Goal: Task Accomplishment & Management: Manage account settings

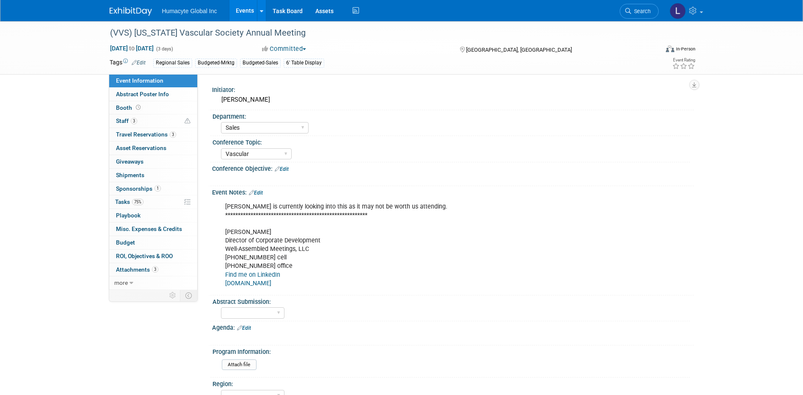
select select "Sales"
select select "Vascular"
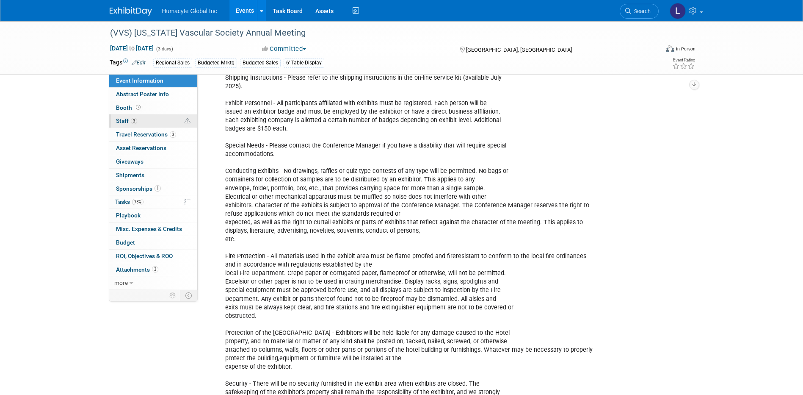
click at [127, 119] on span "Staff 3" at bounding box center [126, 120] width 21 height 7
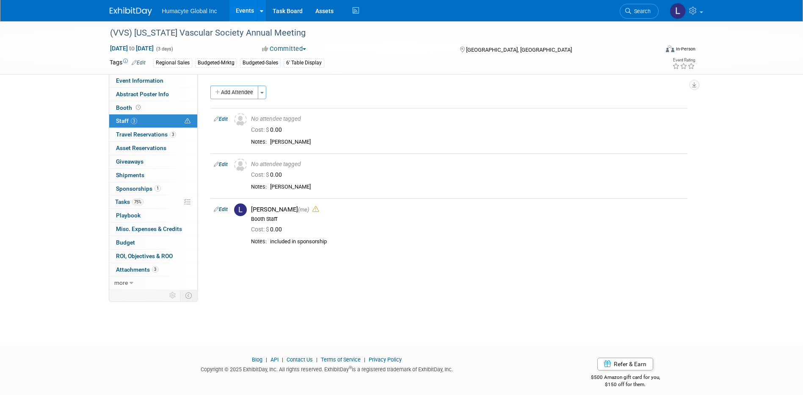
click at [221, 211] on link "Edit" at bounding box center [221, 209] width 14 height 6
select select "37db9ad9-d629-4432-a702-64294516bf75"
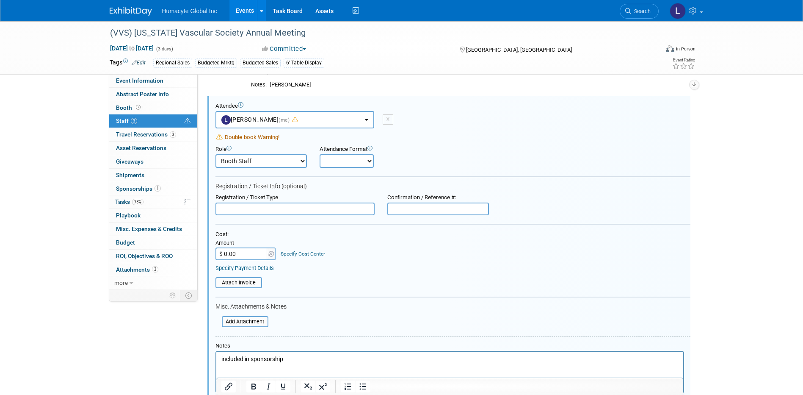
click at [311, 106] on div "Attendee" at bounding box center [453, 105] width 475 height 7
click at [313, 116] on button "Linda Hamilton (me)" at bounding box center [295, 119] width 159 height 17
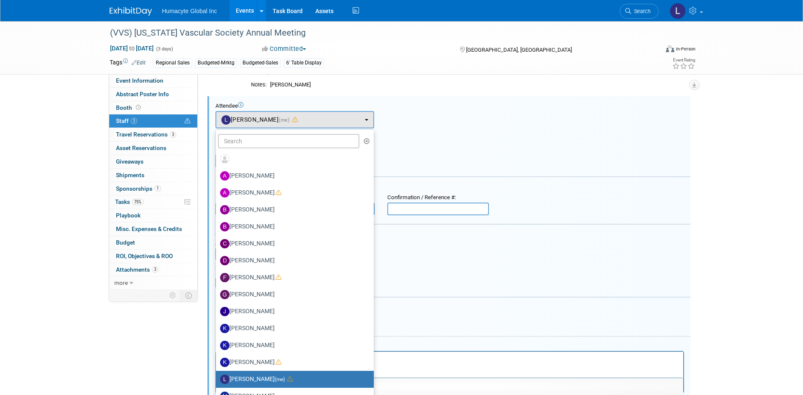
click at [446, 172] on form "Attendee <img src="https://www.exhibitday.com/Images/Unassigned-User-Icon.png" …" at bounding box center [453, 265] width 475 height 326
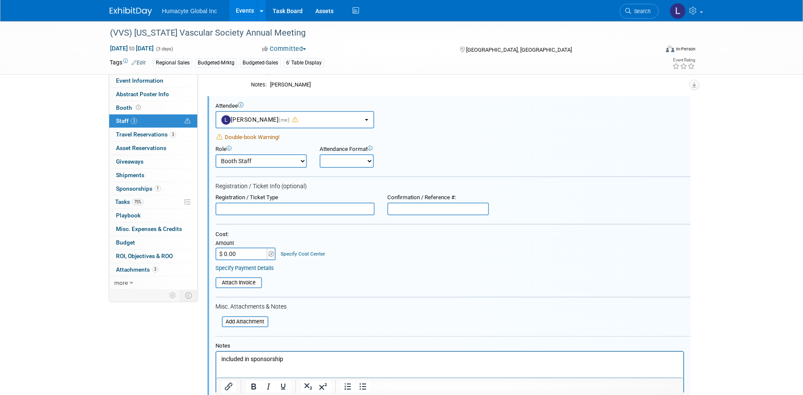
click at [261, 154] on select "Booth Staff Demonstrator Host Planner Presenter Sales Representative Set-up/Dis…" at bounding box center [261, 161] width 91 height 14
select select "1"
click at [216, 154] on select "Booth Staff Demonstrator Host Planner Presenter Sales Representative Set-up/Dis…" at bounding box center [261, 161] width 91 height 14
click at [372, 203] on input "text" at bounding box center [295, 208] width 159 height 13
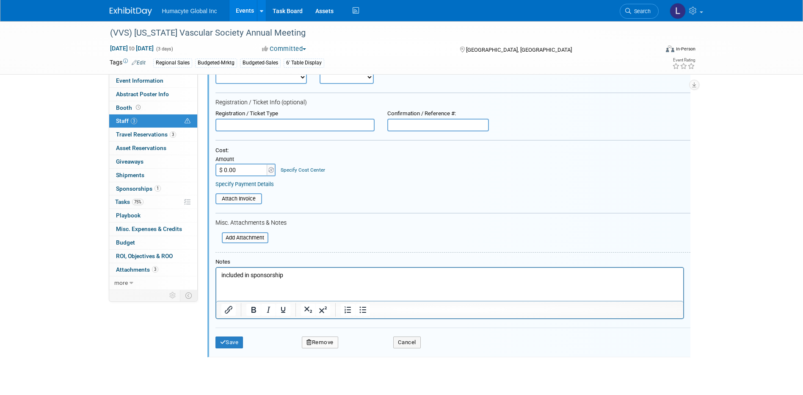
scroll to position [187, 0]
click at [293, 268] on html "included in sponsorship" at bounding box center [449, 273] width 467 height 12
click at [321, 339] on button "Remove" at bounding box center [320, 341] width 36 height 12
click at [368, 347] on link "Yes" at bounding box center [366, 349] width 25 height 14
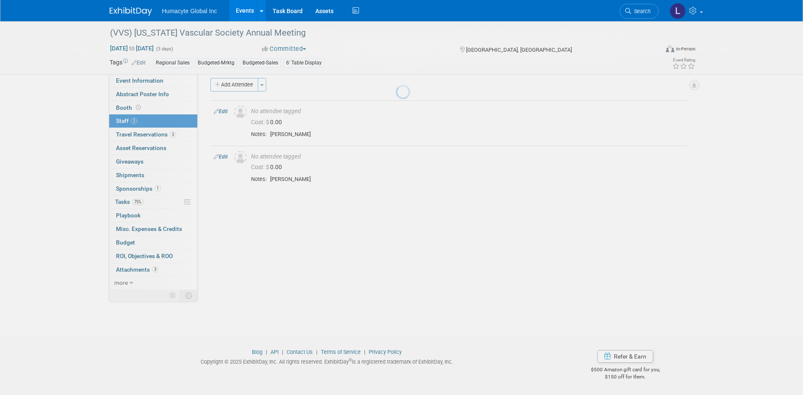
scroll to position [8, 0]
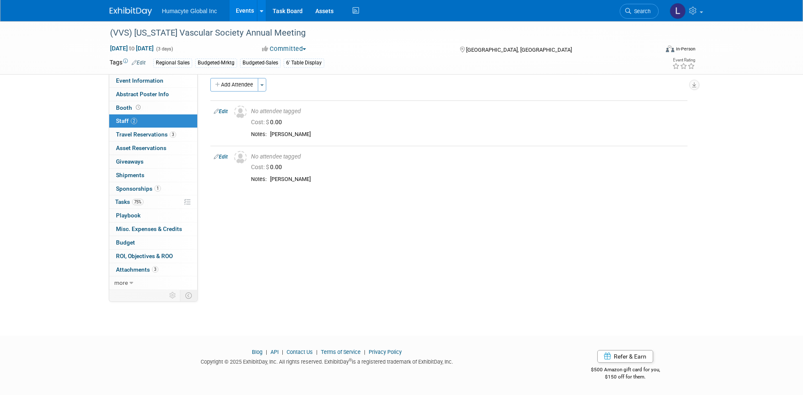
click at [446, 228] on div "**********" at bounding box center [446, 174] width 496 height 216
click at [231, 7] on link "Events" at bounding box center [244, 10] width 31 height 21
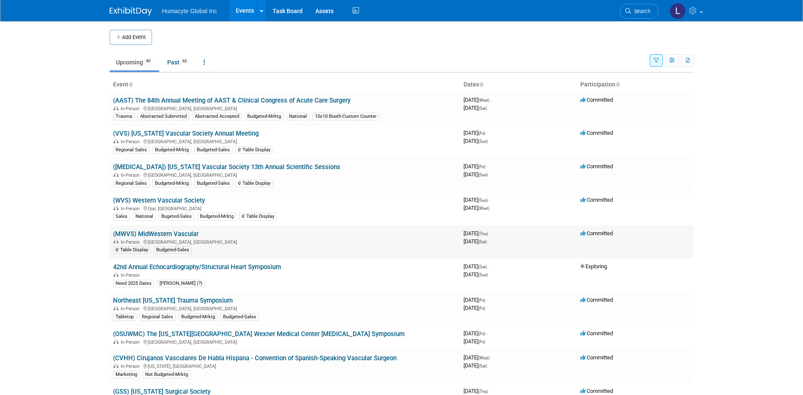
click at [156, 232] on link "(MWVS) MidWestern Vascular" at bounding box center [156, 234] width 86 height 8
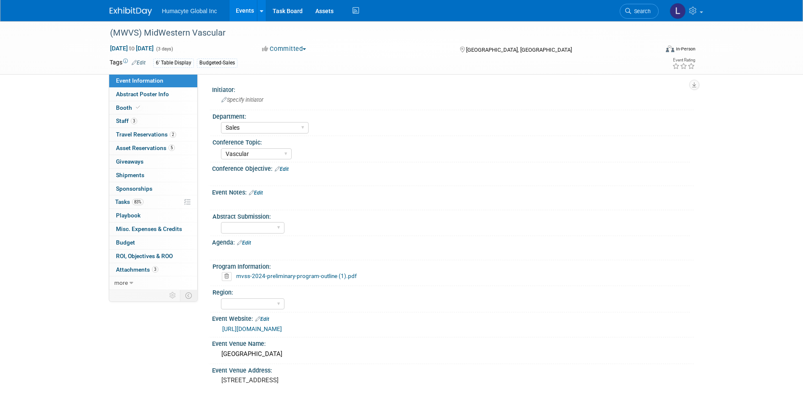
select select "Sales"
select select "Vascular"
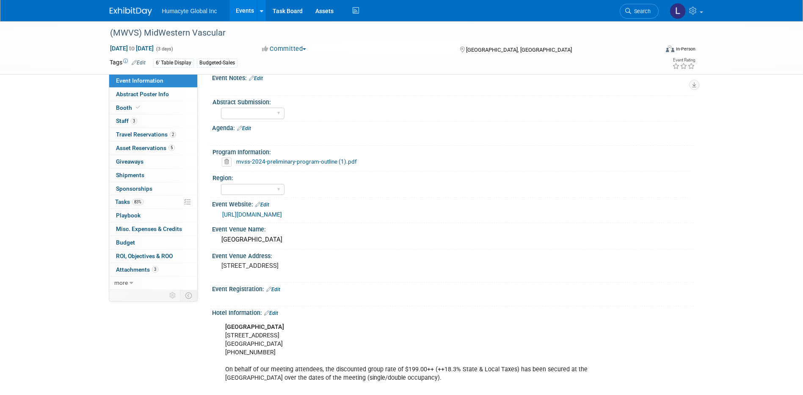
scroll to position [127, 0]
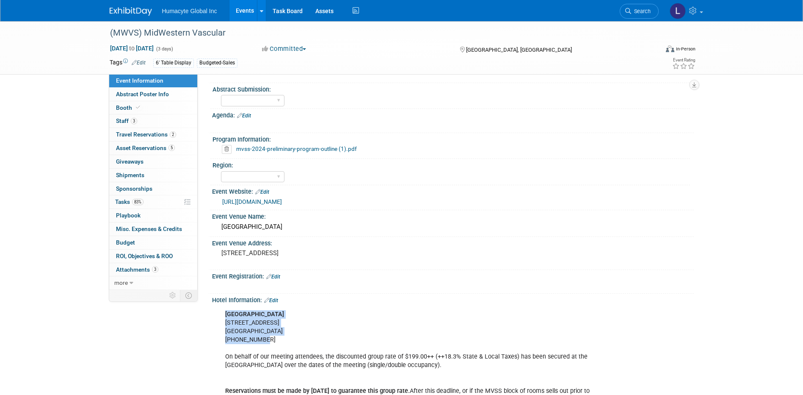
drag, startPoint x: 290, startPoint y: 343, endPoint x: 216, endPoint y: 315, distance: 79.2
click at [216, 315] on div "Hilton Cincinnati Netherland Plaza 35 West 5th St. Cincinnati, OH 45202 513-665…" at bounding box center [453, 373] width 482 height 139
copy div "Hilton Cincinnati Netherland Plaza 35 West 5th St. Cincinnati, OH 45202 513-665…"
click at [222, 322] on div "Hilton Cincinnati Netherland Plaza 35 West 5th St. Cincinnati, OH 45202 513-665…" at bounding box center [410, 374] width 382 height 136
click at [124, 122] on span "Staff 3" at bounding box center [126, 120] width 21 height 7
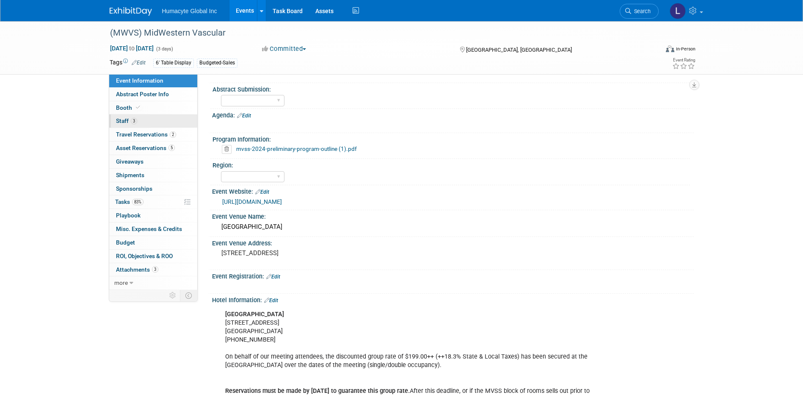
scroll to position [0, 0]
